Goal: Task Accomplishment & Management: Use online tool/utility

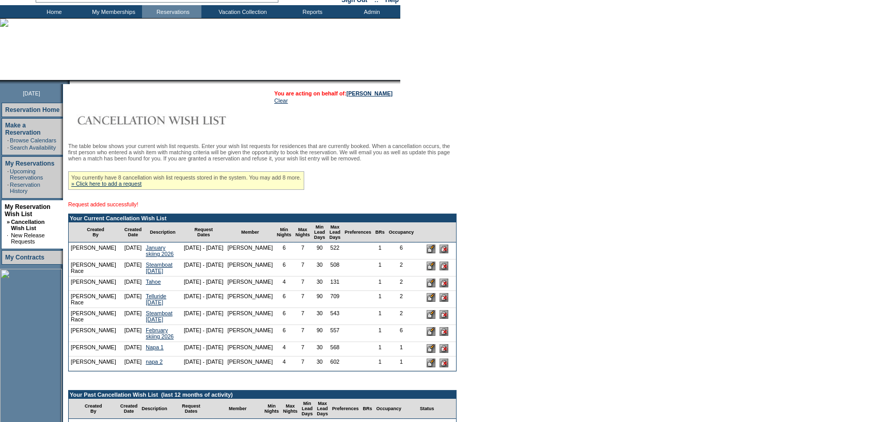
scroll to position [103, 0]
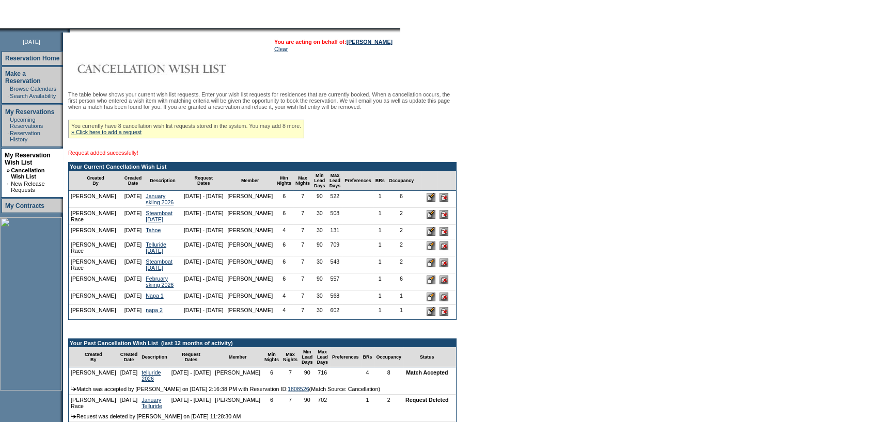
drag, startPoint x: 454, startPoint y: 260, endPoint x: 495, endPoint y: 36, distance: 228.4
click at [448, 250] on input "image" at bounding box center [443, 246] width 9 height 9
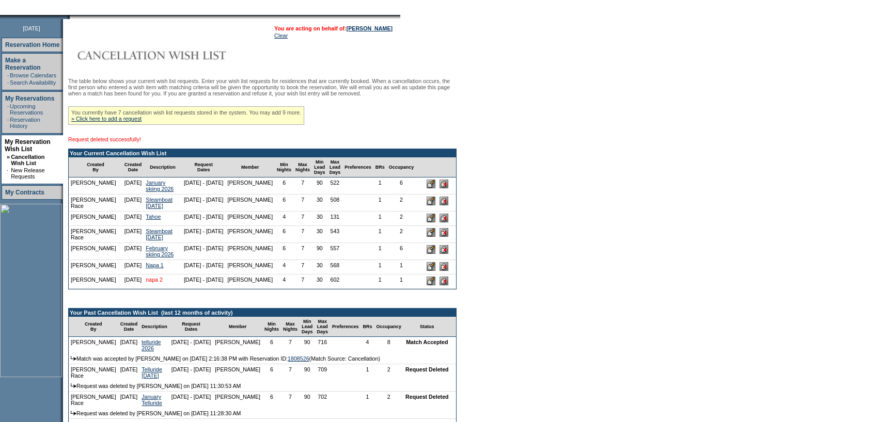
scroll to position [155, 0]
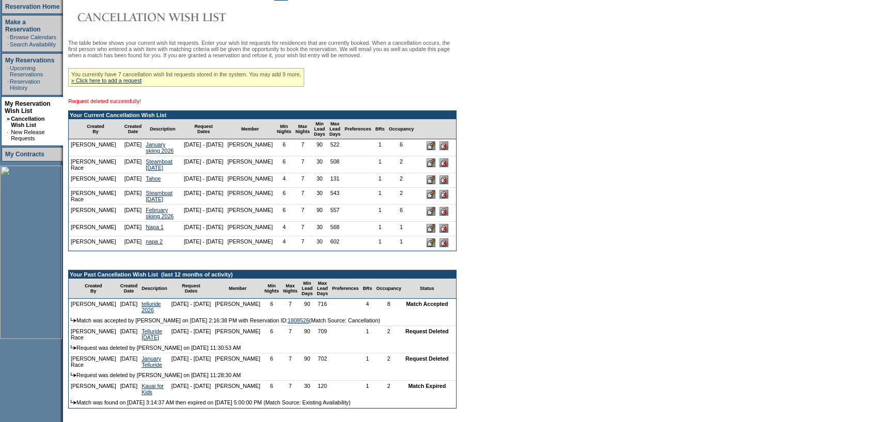
click at [435, 216] on input "image" at bounding box center [430, 211] width 9 height 9
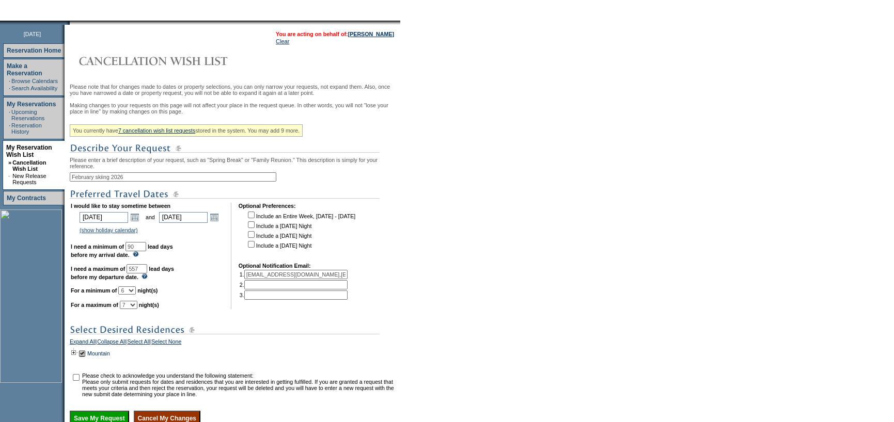
scroll to position [211, 0]
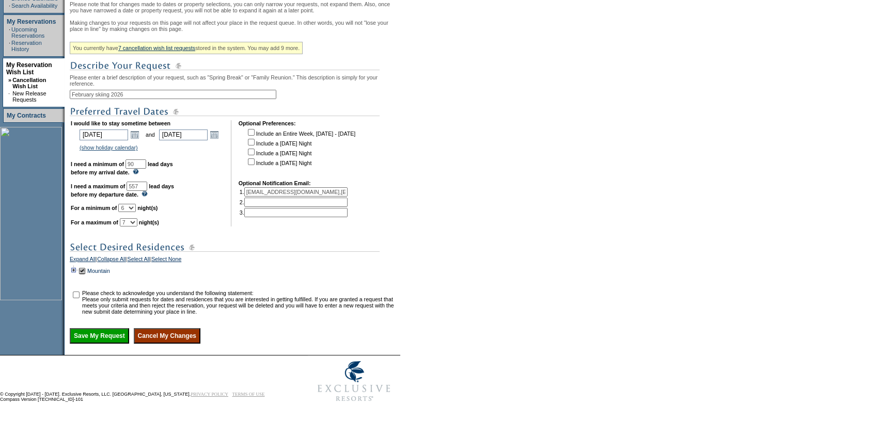
click at [76, 267] on td at bounding box center [74, 270] width 8 height 11
